Goal: Transaction & Acquisition: Book appointment/travel/reservation

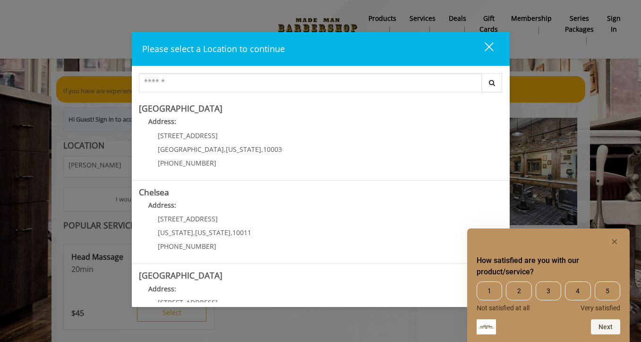
click at [609, 241] on rect "Hide survey" at bounding box center [614, 241] width 11 height 11
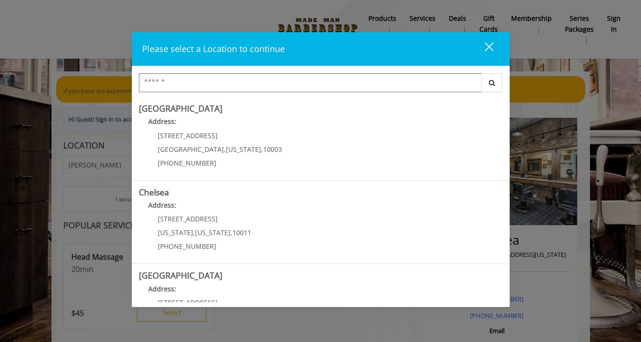
click at [275, 83] on input "Search Center" at bounding box center [310, 82] width 343 height 19
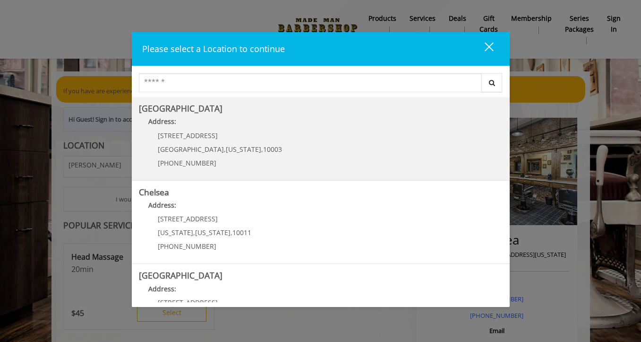
click at [255, 125] on Village "Address:" at bounding box center [321, 123] width 364 height 15
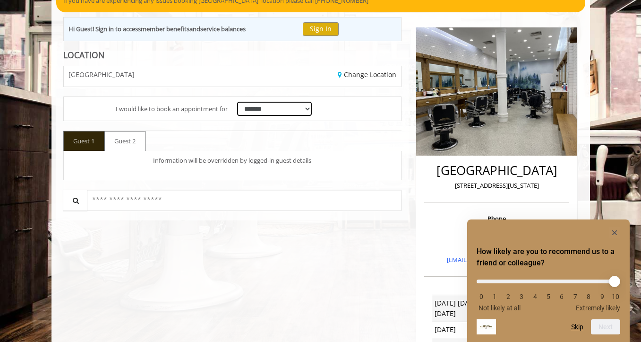
scroll to position [90, 0]
select select "*********"
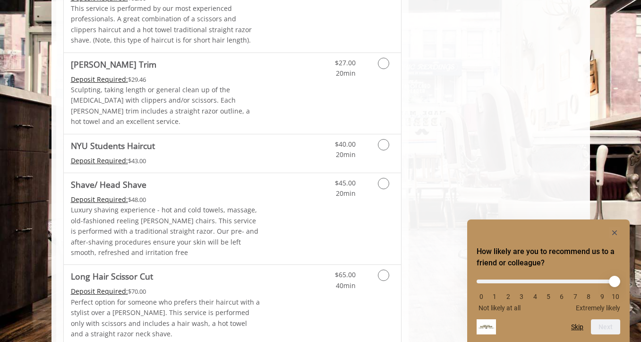
scroll to position [1091, 0]
click at [383, 178] on icon "Grooming services" at bounding box center [383, 183] width 11 height 11
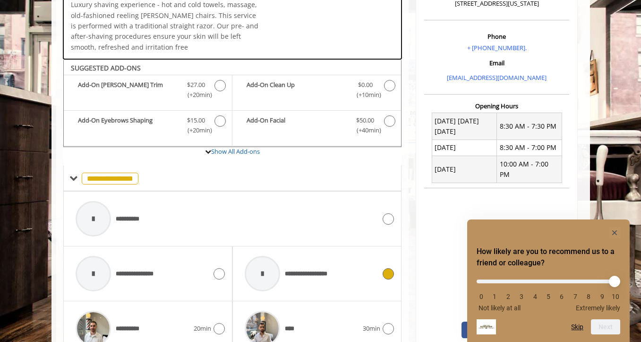
scroll to position [264, 0]
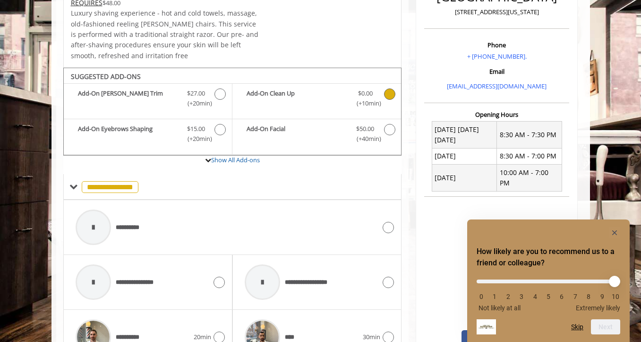
click at [289, 90] on b "Add-On Clean Up" at bounding box center [297, 98] width 100 height 20
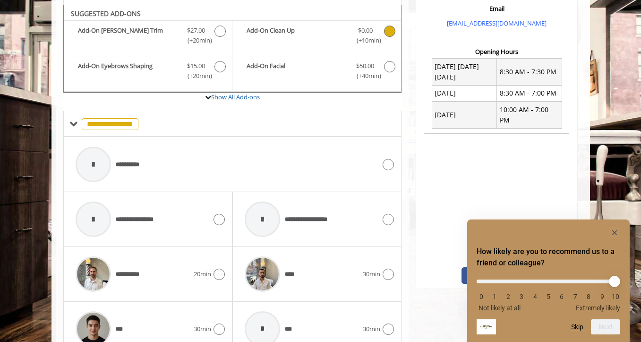
scroll to position [323, 0]
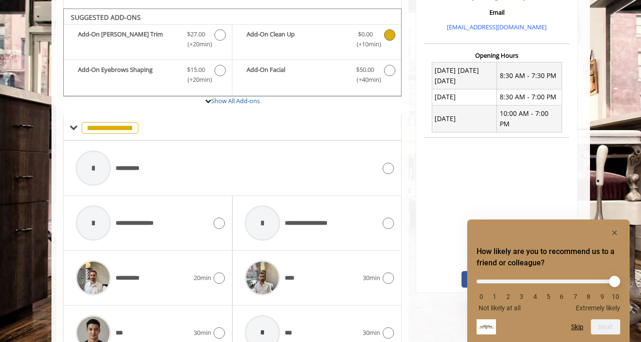
click at [290, 33] on b "Add-On Clean Up" at bounding box center [297, 39] width 100 height 20
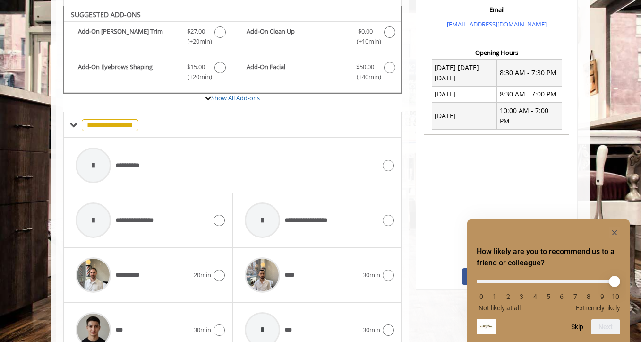
scroll to position [329, 0]
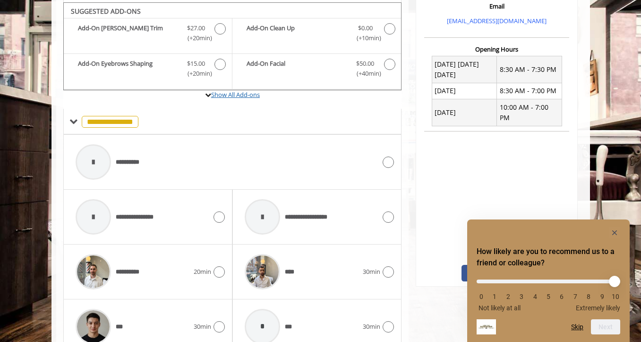
click at [243, 92] on link "Show All Add-ons" at bounding box center [235, 94] width 49 height 9
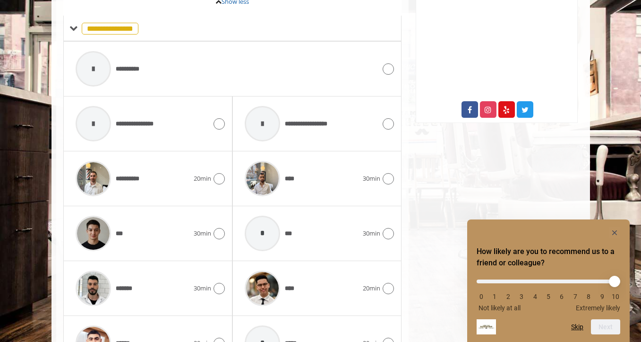
scroll to position [493, 0]
click at [118, 119] on span "**********" at bounding box center [143, 123] width 54 height 9
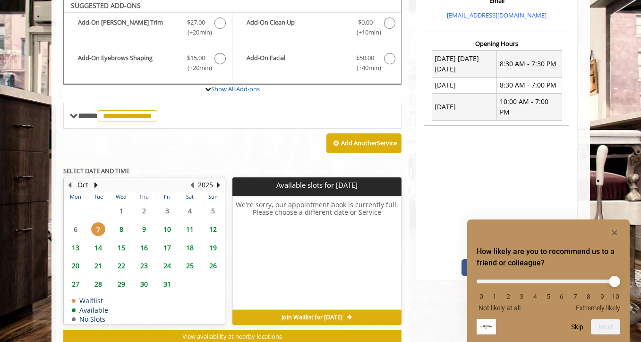
scroll to position [336, 0]
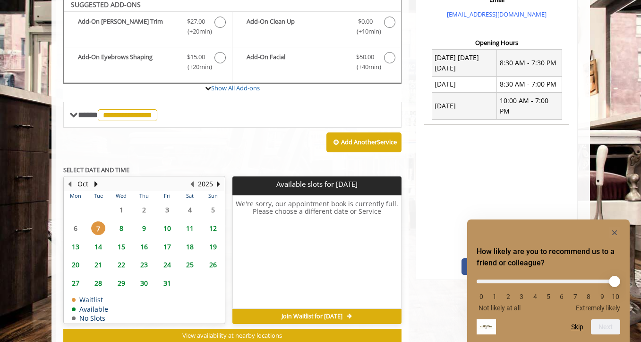
click at [167, 242] on span "17" at bounding box center [167, 247] width 14 height 14
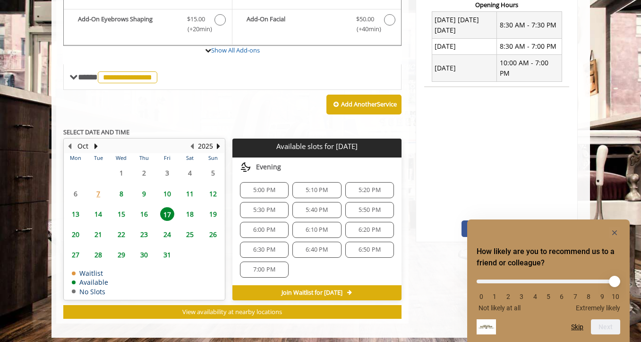
scroll to position [400, 0]
click at [613, 233] on icon "Hide survey" at bounding box center [615, 232] width 5 height 5
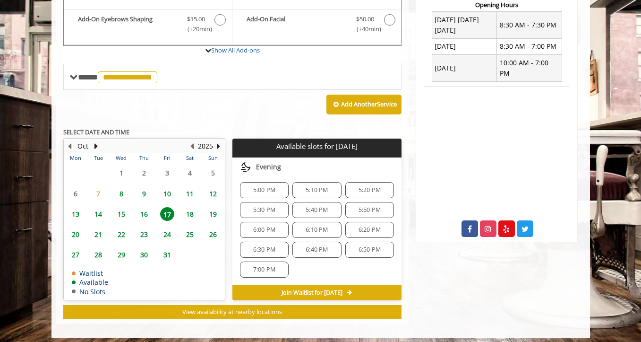
click at [486, 220] on icon at bounding box center [488, 228] width 17 height 17
